Goal: Find specific page/section

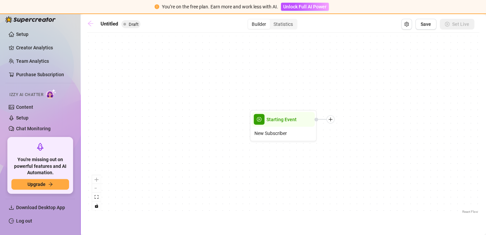
click at [94, 23] on icon "arrow-left" at bounding box center [90, 23] width 7 height 7
